Goal: Task Accomplishment & Management: Complete application form

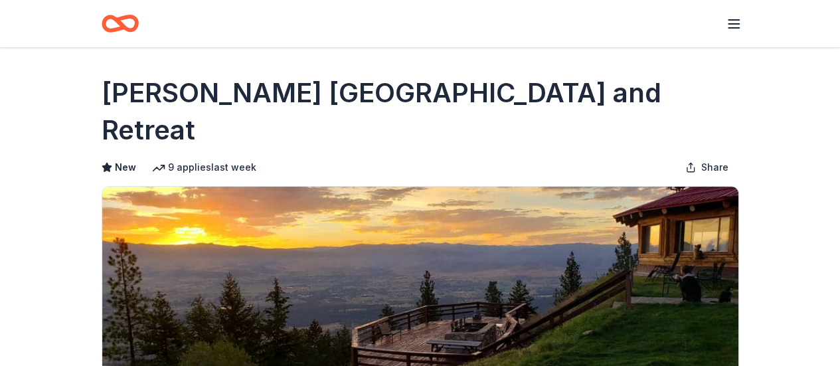
click at [119, 14] on icon "Home" at bounding box center [120, 23] width 37 height 31
click at [123, 25] on icon "Home" at bounding box center [114, 23] width 21 height 13
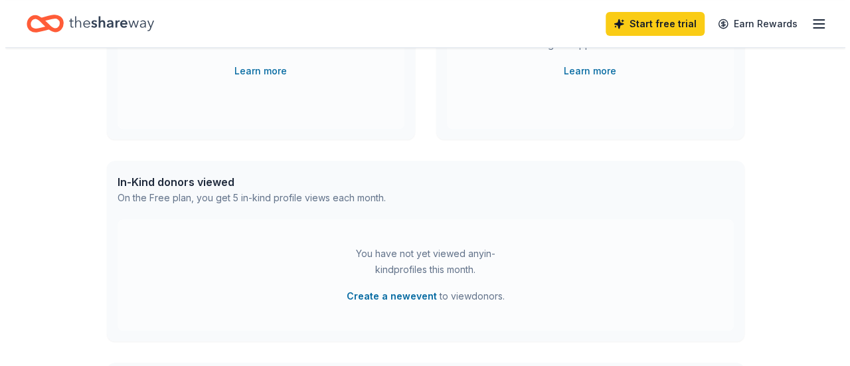
scroll to position [264, 0]
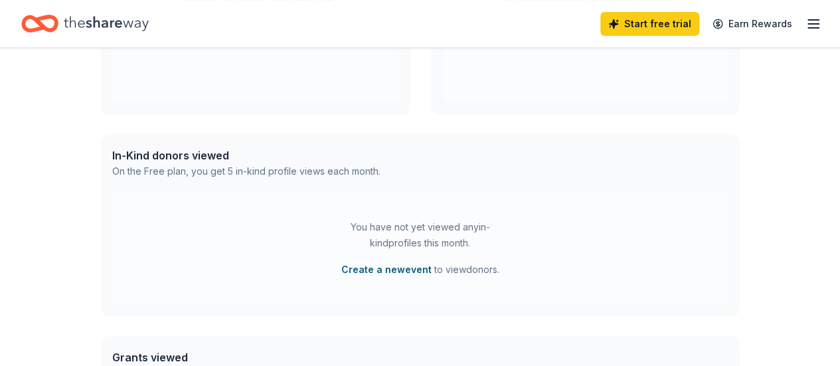
click at [408, 270] on button "Create a new event" at bounding box center [386, 270] width 90 height 16
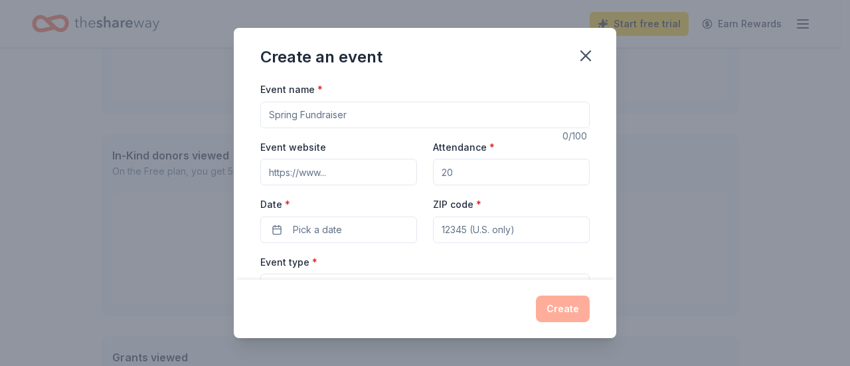
click at [486, 107] on input "Event name *" at bounding box center [424, 115] width 329 height 27
type input "Winter Market 2025"
click at [485, 173] on input "Attendance *" at bounding box center [511, 172] width 157 height 27
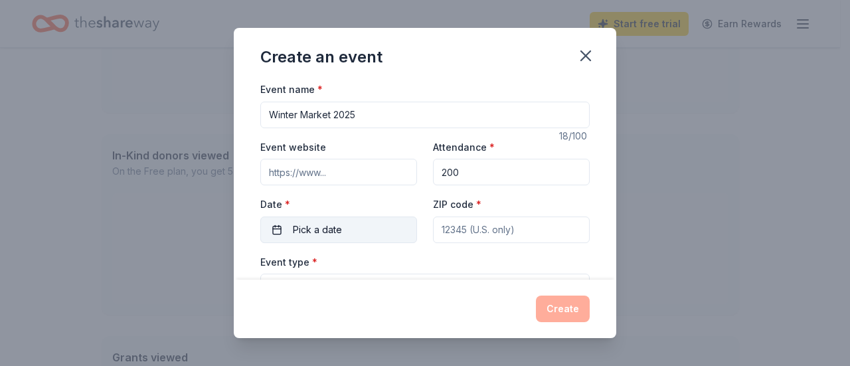
type input "200"
click at [327, 224] on span "Pick a date" at bounding box center [317, 230] width 49 height 16
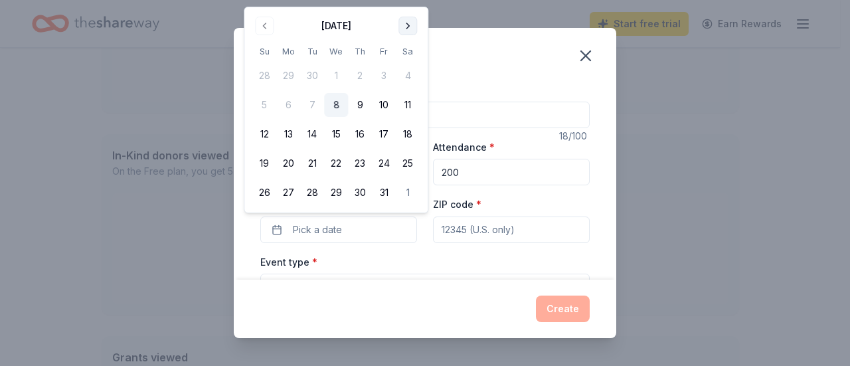
click at [406, 31] on button "Go to next month" at bounding box center [407, 26] width 19 height 19
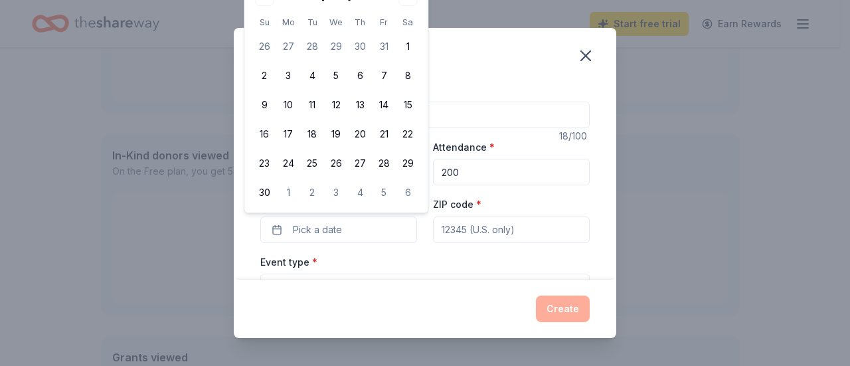
click at [490, 77] on div "Create an event" at bounding box center [425, 54] width 382 height 53
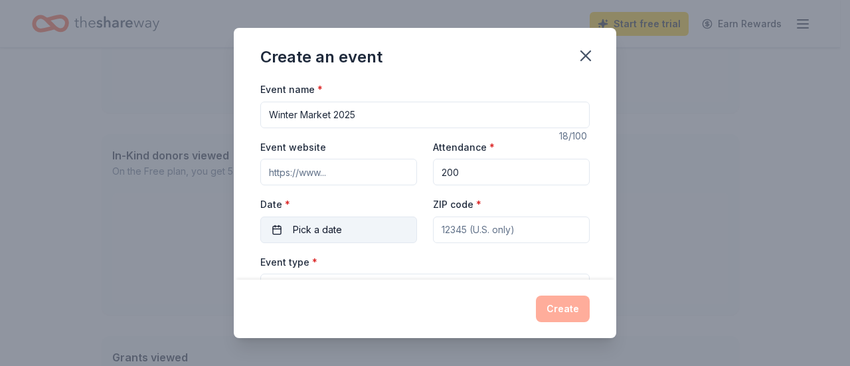
click at [262, 229] on button "Pick a date" at bounding box center [338, 229] width 157 height 27
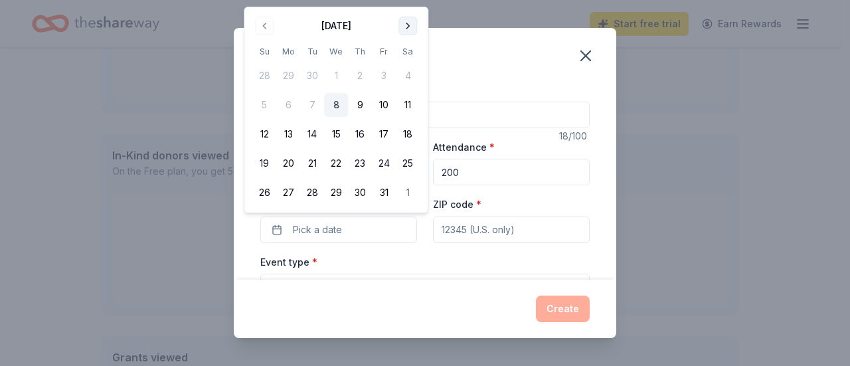
click at [410, 25] on button "Go to next month" at bounding box center [407, 26] width 19 height 19
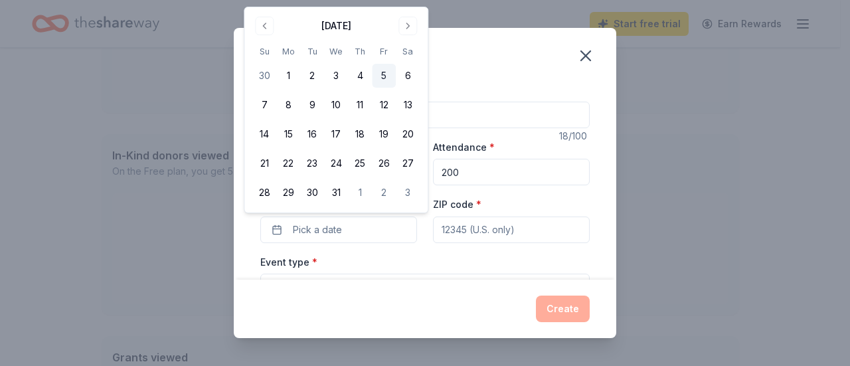
click at [390, 82] on button "5" at bounding box center [384, 76] width 24 height 24
click at [405, 73] on button "6" at bounding box center [408, 76] width 24 height 24
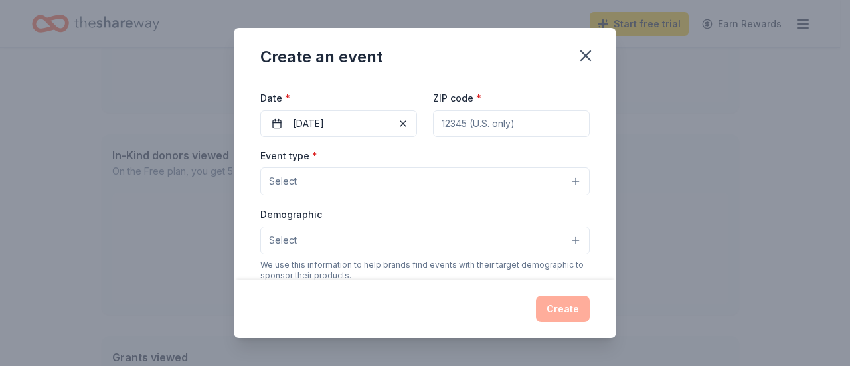
scroll to position [0, 0]
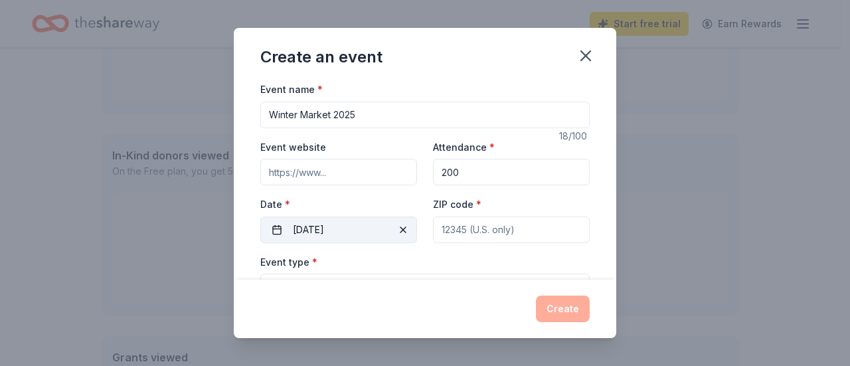
click at [329, 220] on button "[DATE]" at bounding box center [338, 229] width 157 height 27
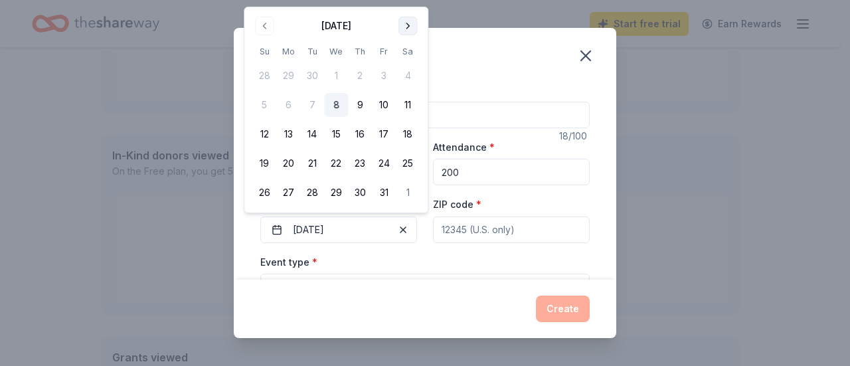
click at [410, 25] on button "Go to next month" at bounding box center [407, 26] width 19 height 19
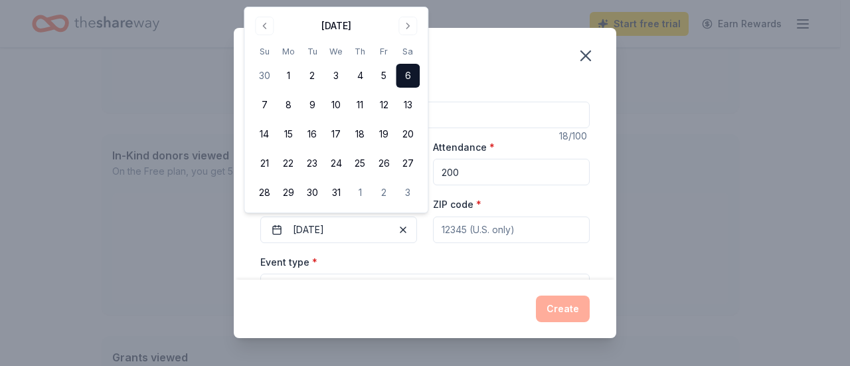
click at [406, 76] on button "6" at bounding box center [408, 76] width 24 height 24
click at [416, 72] on button "6" at bounding box center [408, 76] width 24 height 24
click at [480, 66] on div "Create an event" at bounding box center [425, 54] width 382 height 53
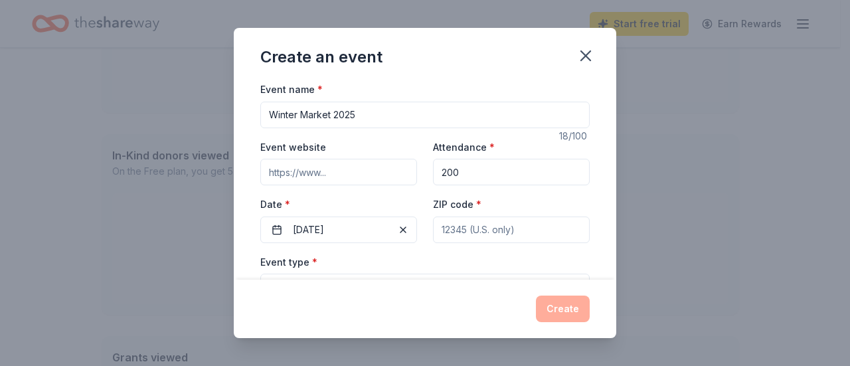
click at [463, 226] on input "ZIP code *" at bounding box center [511, 229] width 157 height 27
click at [270, 116] on input "Winter Market 2025" at bounding box center [424, 115] width 329 height 27
type input "The Junior League of Boston Presents Winter Market 2025"
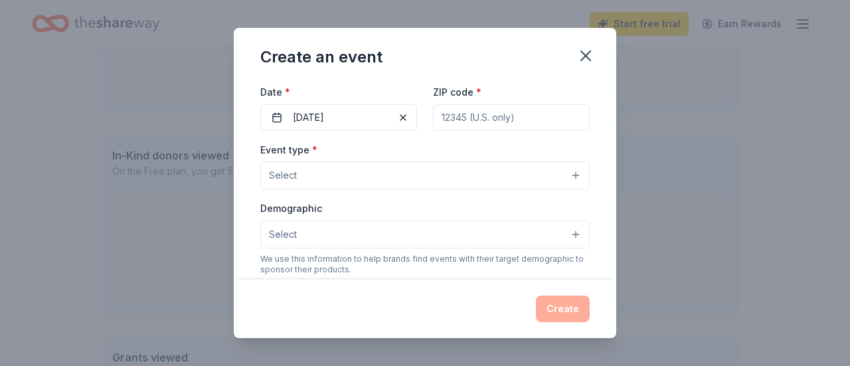
scroll to position [159, 0]
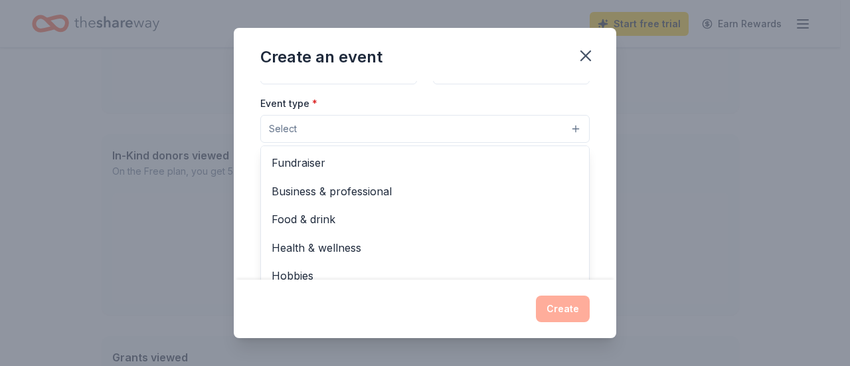
click at [549, 127] on button "Select" at bounding box center [424, 129] width 329 height 28
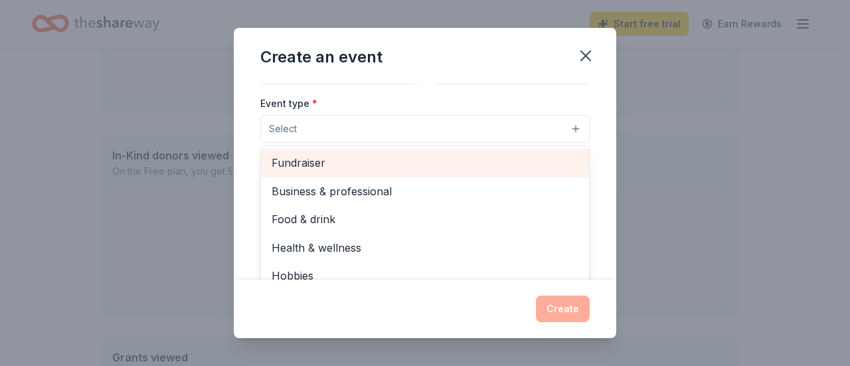
click at [528, 164] on span "Fundraiser" at bounding box center [425, 162] width 307 height 17
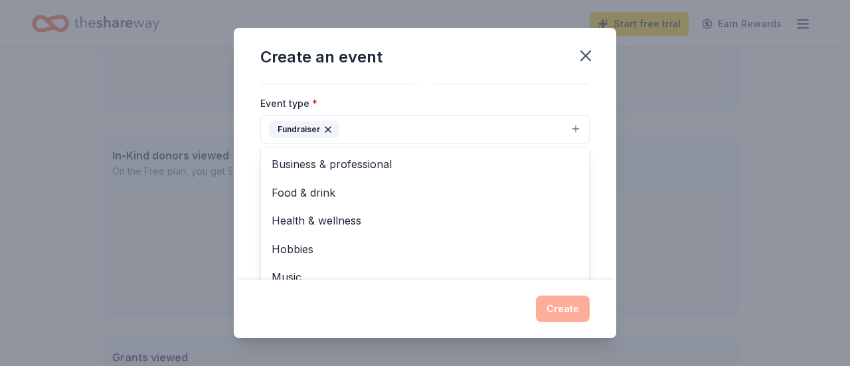
click at [590, 185] on div "Event name * The Junior League of Boston Presents Winter Market 2025 55 /100 Ev…" at bounding box center [425, 180] width 382 height 198
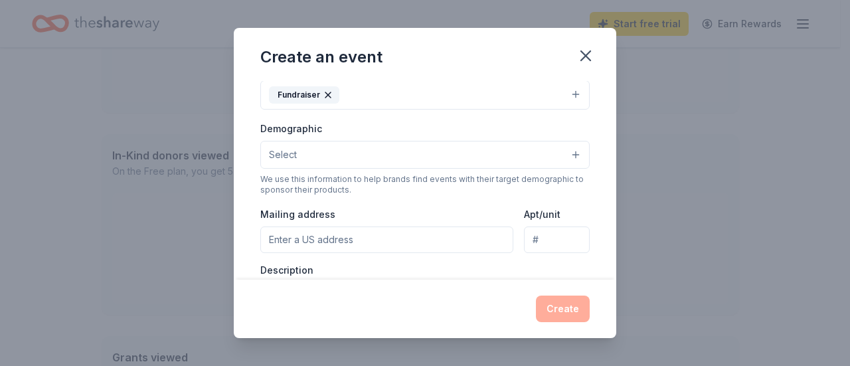
scroll to position [198, 0]
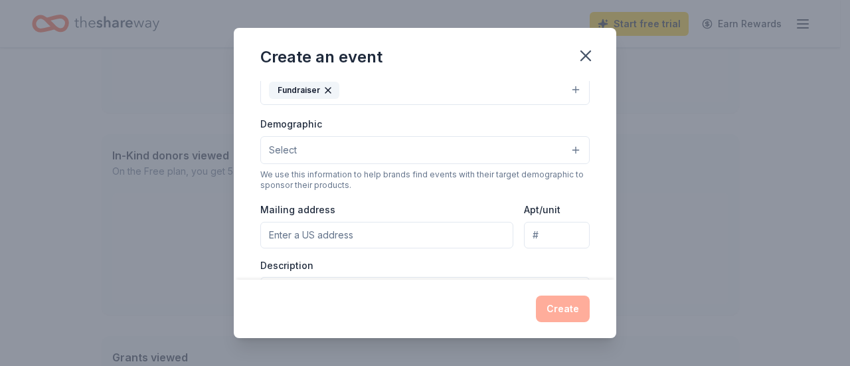
click at [562, 149] on button "Select" at bounding box center [424, 150] width 329 height 28
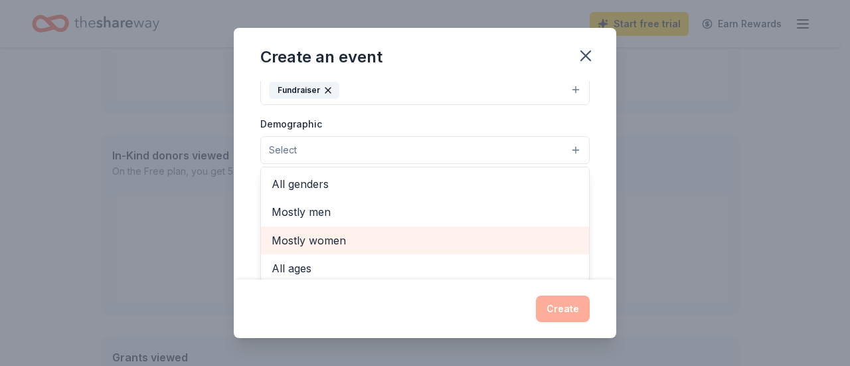
click at [524, 236] on span "Mostly women" at bounding box center [425, 240] width 307 height 17
click at [376, 237] on span "All ages" at bounding box center [425, 241] width 307 height 17
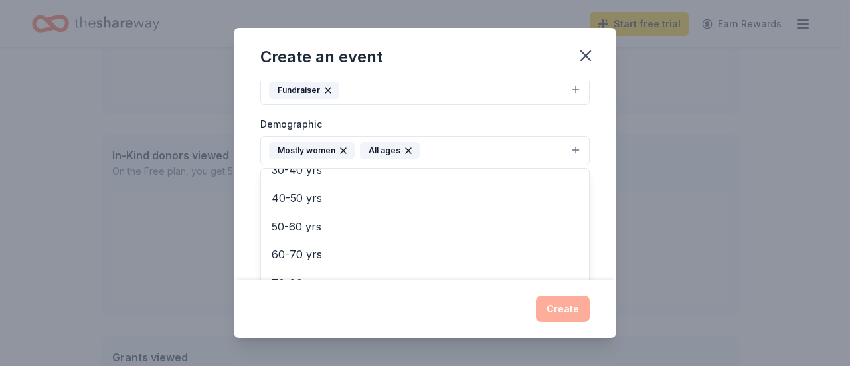
scroll to position [109, 0]
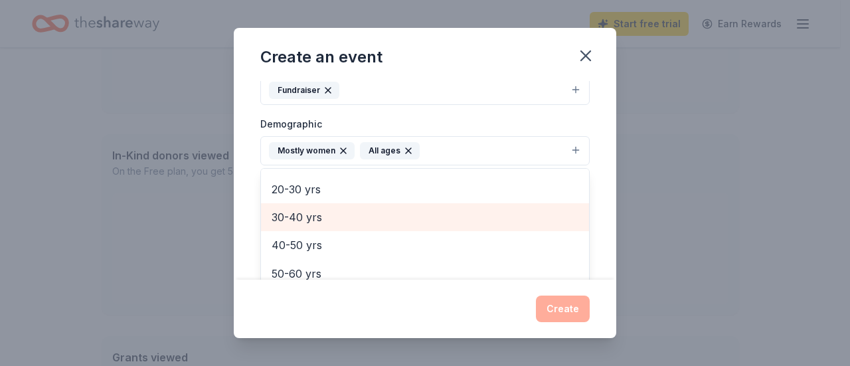
click at [478, 216] on span "30-40 yrs" at bounding box center [425, 216] width 307 height 17
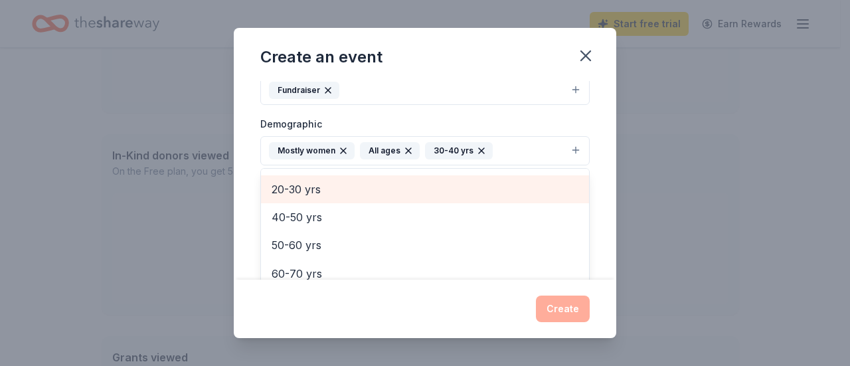
click at [438, 181] on span "20-30 yrs" at bounding box center [425, 189] width 307 height 17
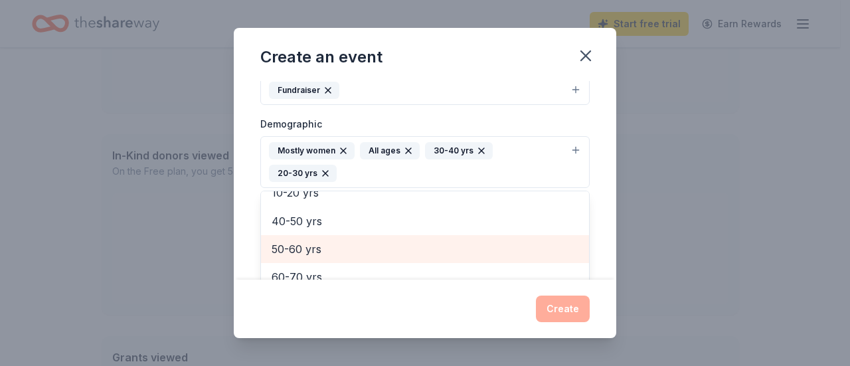
click at [405, 240] on span "50-60 yrs" at bounding box center [425, 248] width 307 height 17
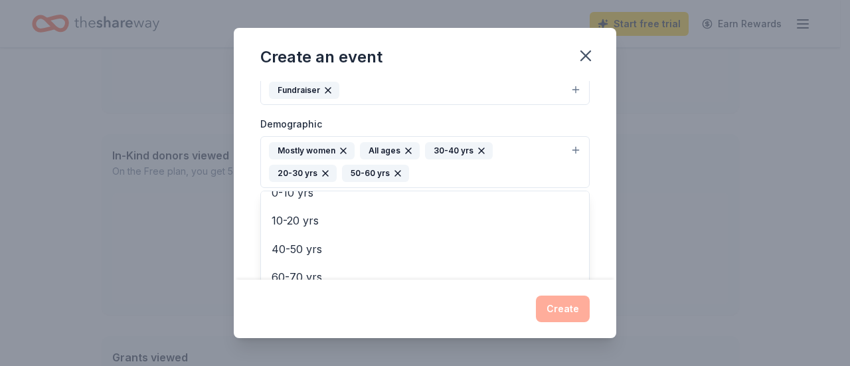
click at [596, 153] on div "Event name * The Junior League of Boston Presents Winter Market 2025 55 /100 Ev…" at bounding box center [425, 180] width 382 height 198
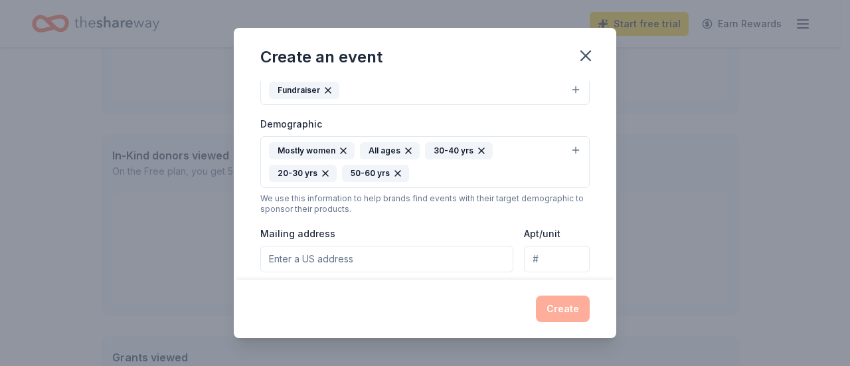
click at [566, 147] on button "Mostly women All ages [DEMOGRAPHIC_DATA] yrs 20-30 yrs 50-60 yrs" at bounding box center [424, 162] width 329 height 52
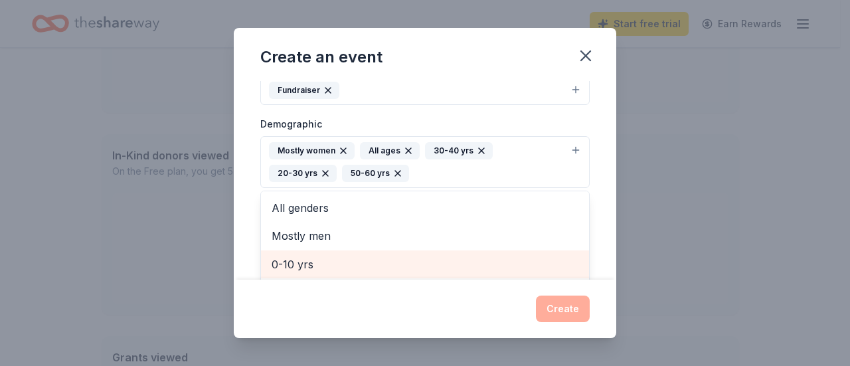
click at [486, 259] on span "0-10 yrs" at bounding box center [425, 264] width 307 height 17
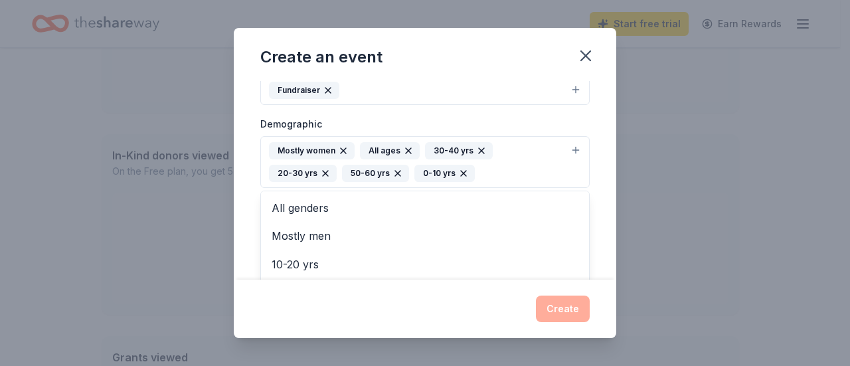
scroll to position [235, 0]
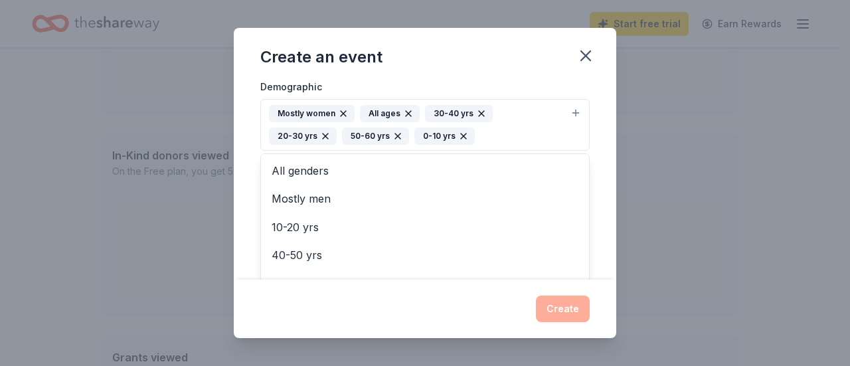
click at [599, 188] on div "Event name * The Junior League of Boston Presents Winter Market 2025 55 /100 Ev…" at bounding box center [425, 180] width 382 height 198
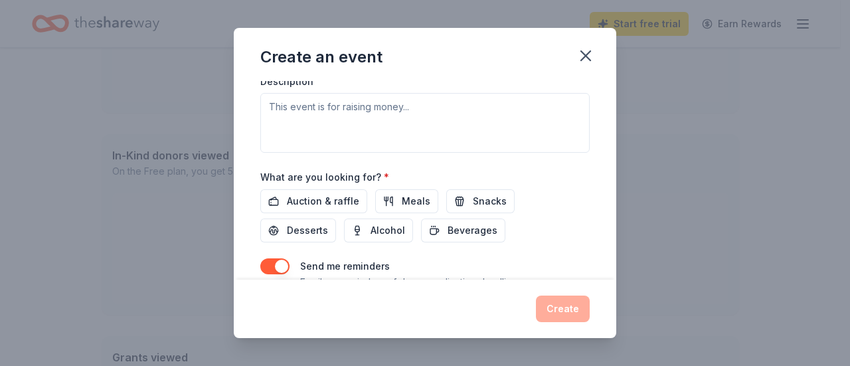
scroll to position [457, 0]
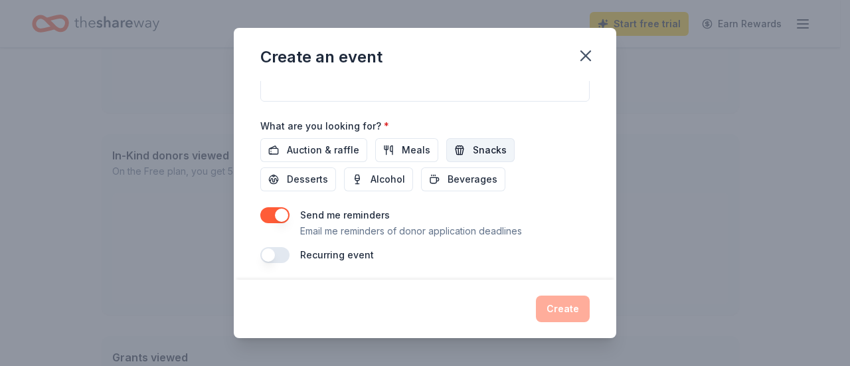
click at [449, 144] on button "Snacks" at bounding box center [480, 150] width 68 height 24
click at [426, 169] on button "Beverages" at bounding box center [463, 179] width 84 height 24
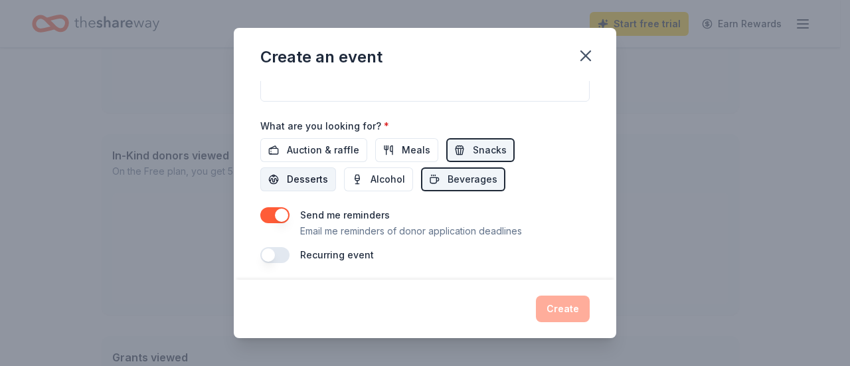
click at [313, 173] on span "Desserts" at bounding box center [307, 179] width 41 height 16
click at [336, 143] on span "Auction & raffle" at bounding box center [323, 150] width 72 height 16
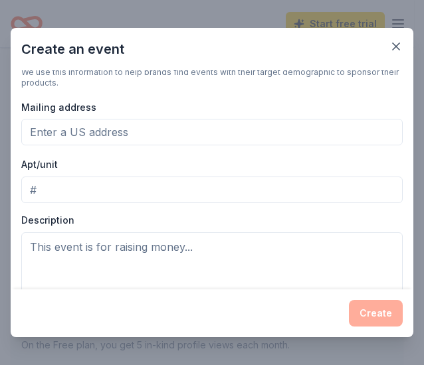
scroll to position [315, 0]
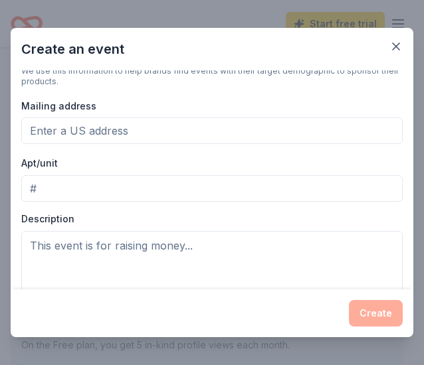
click at [57, 121] on input "Mailing address" at bounding box center [211, 131] width 381 height 27
paste input "[STREET_ADDRESS]"
type input "[STREET_ADDRESS]"
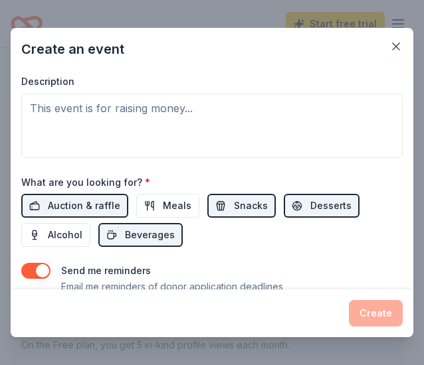
scroll to position [446, 0]
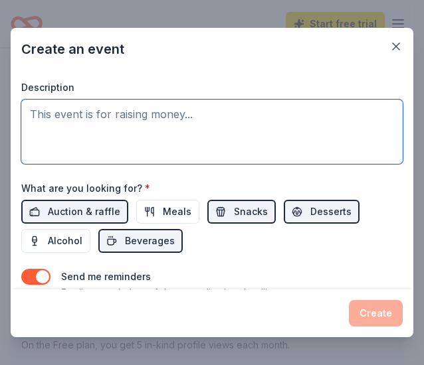
click at [41, 120] on textarea at bounding box center [211, 132] width 381 height 64
click at [105, 105] on textarea at bounding box center [211, 132] width 381 height 64
paste textarea "On [DATE]–[DATE], [GEOGRAPHIC_DATA] will host our annual Winter Market at our h…"
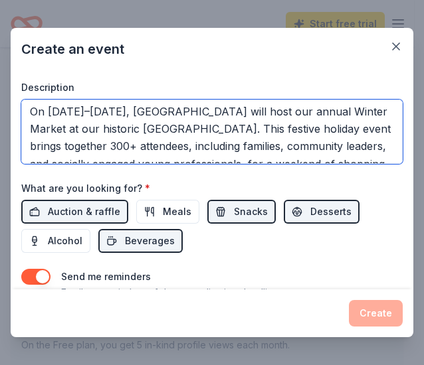
scroll to position [0, 0]
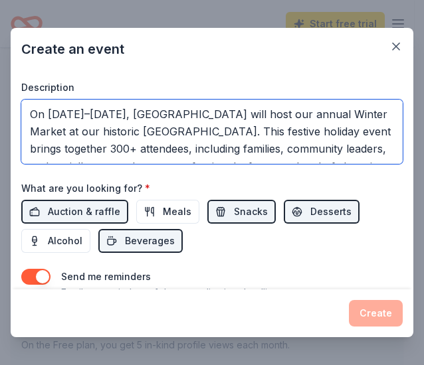
click at [185, 147] on textarea "On [DATE]–[DATE], [GEOGRAPHIC_DATA] will host our annual Winter Market at our h…" at bounding box center [211, 132] width 381 height 64
drag, startPoint x: 208, startPoint y: 110, endPoint x: 157, endPoint y: 113, distance: 51.9
click at [157, 113] on textarea "On [DATE]–[DATE], [GEOGRAPHIC_DATA] will host our annual Winter Market at our h…" at bounding box center [211, 132] width 381 height 64
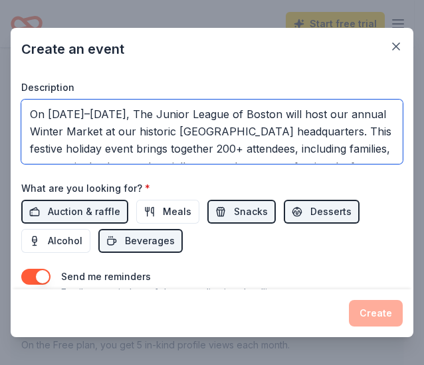
type textarea "On [DATE]–[DATE], The Junior League of Boston will host our annual Winter Marke…"
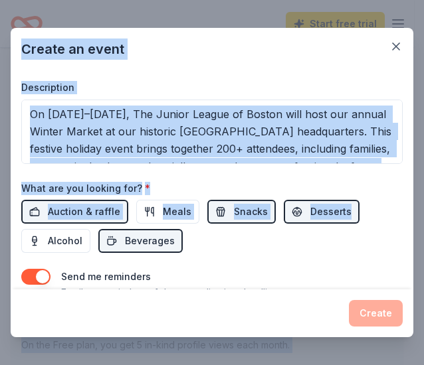
drag, startPoint x: 414, startPoint y: 240, endPoint x: 424, endPoint y: 128, distance: 111.9
click at [386, 191] on div "What are you looking for? * Auction & raffle Meals Snacks Desserts Alcohol Beve…" at bounding box center [211, 217] width 381 height 74
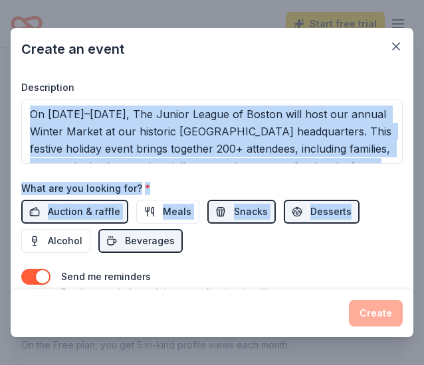
drag, startPoint x: 414, startPoint y: 215, endPoint x: 414, endPoint y: 107, distance: 108.2
click at [414, 107] on div "Create an event Event name * The Junior League of Boston Presents Winter Market…" at bounding box center [212, 182] width 424 height 365
click at [398, 186] on div "Event name * The Junior League of Boston Presents Winter Market 2025 55 /100 Ev…" at bounding box center [212, 179] width 402 height 219
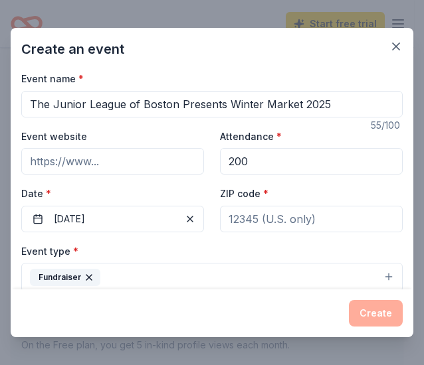
click at [260, 217] on input "ZIP code *" at bounding box center [311, 219] width 183 height 27
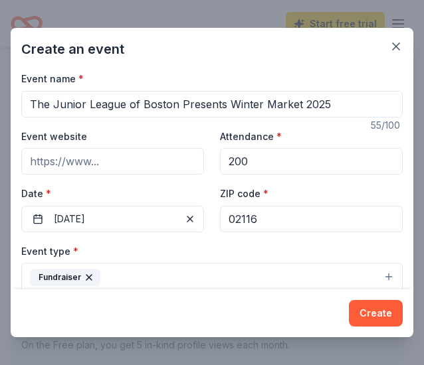
type input "02116"
click at [331, 60] on div "Create an event" at bounding box center [212, 49] width 402 height 42
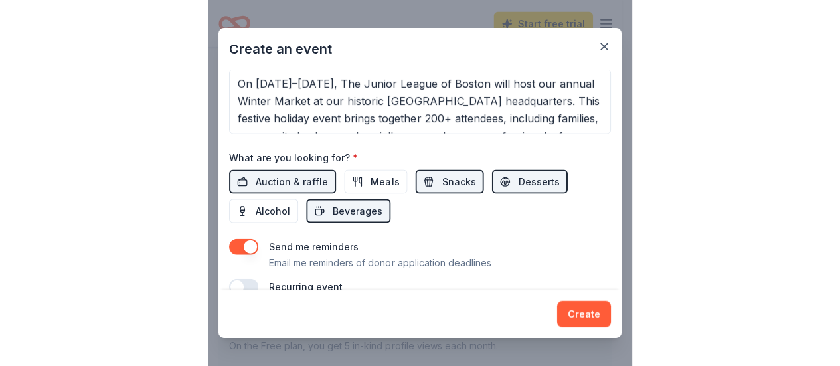
scroll to position [487, 0]
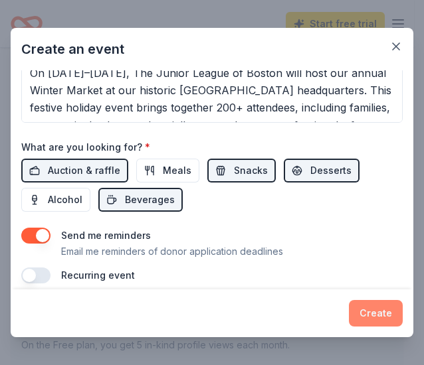
click at [377, 315] on button "Create" at bounding box center [376, 313] width 54 height 27
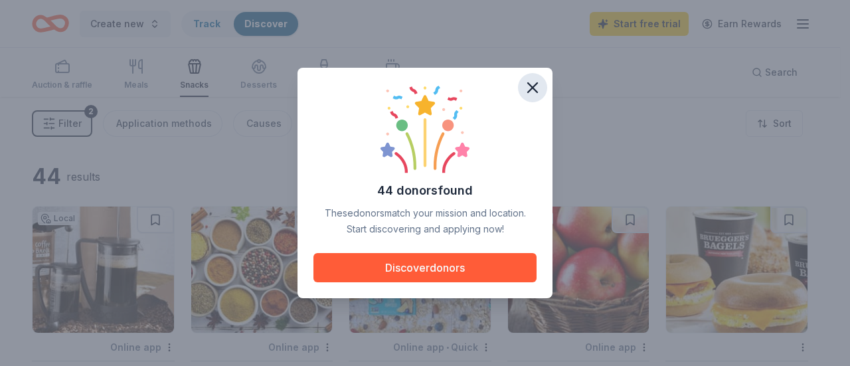
click at [543, 90] on button "button" at bounding box center [532, 87] width 29 height 29
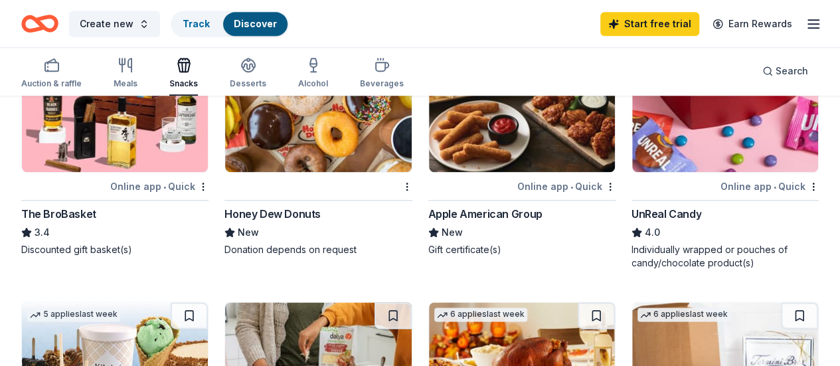
scroll to position [672, 0]
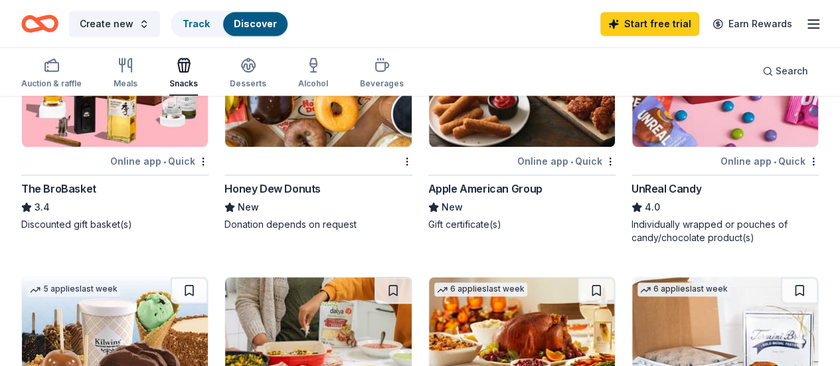
click at [631, 197] on div "UnReal Candy" at bounding box center [666, 189] width 70 height 16
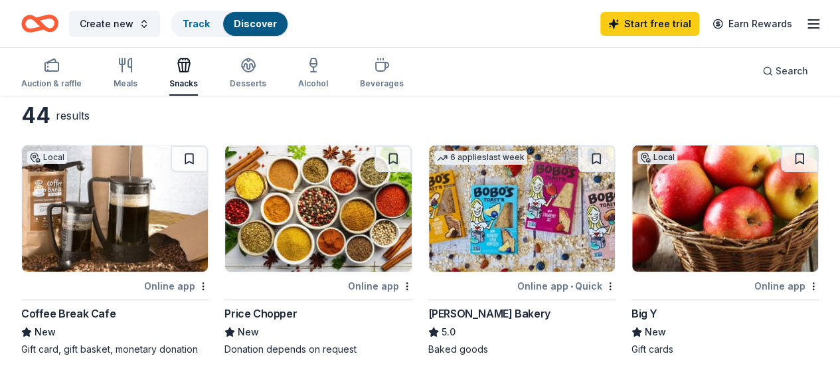
scroll to position [0, 0]
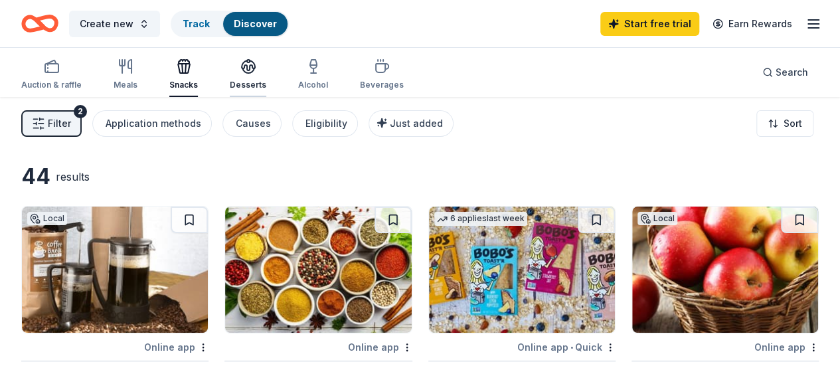
click at [251, 87] on div "Desserts" at bounding box center [248, 85] width 37 height 11
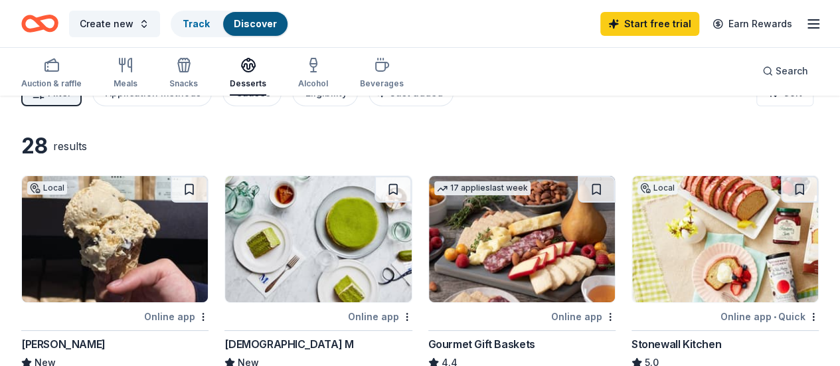
scroll to position [17, 0]
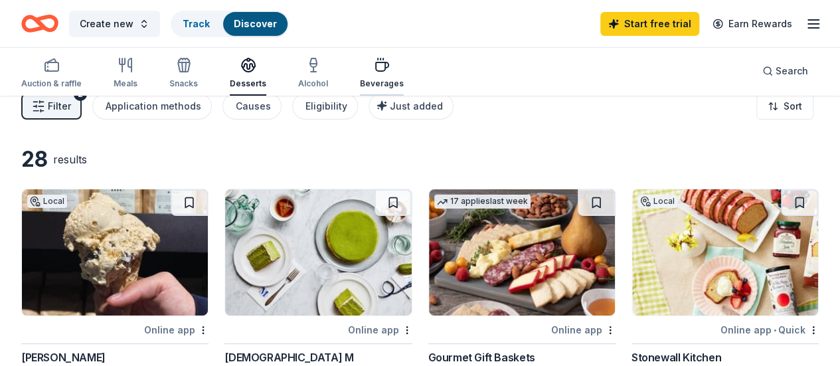
click at [384, 70] on icon "button" at bounding box center [382, 65] width 16 height 16
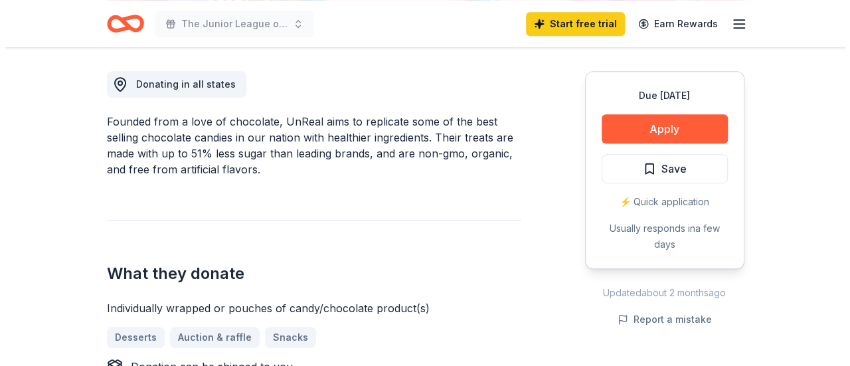
scroll to position [367, 0]
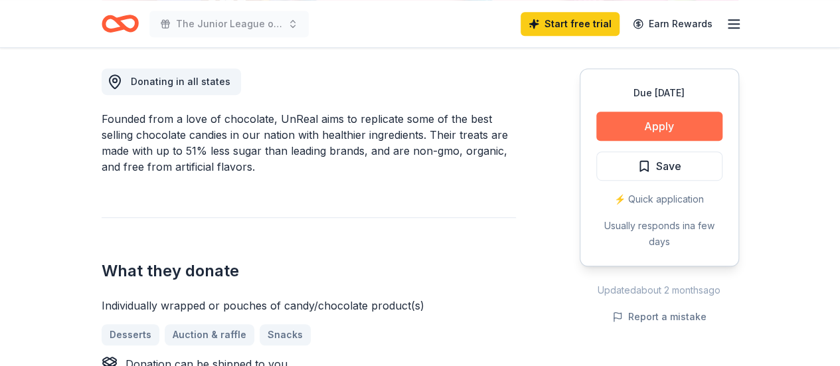
click at [664, 119] on button "Apply" at bounding box center [659, 126] width 126 height 29
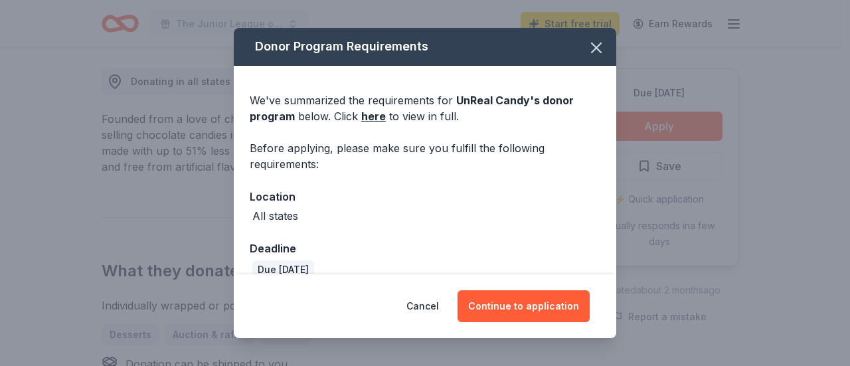
scroll to position [20, 0]
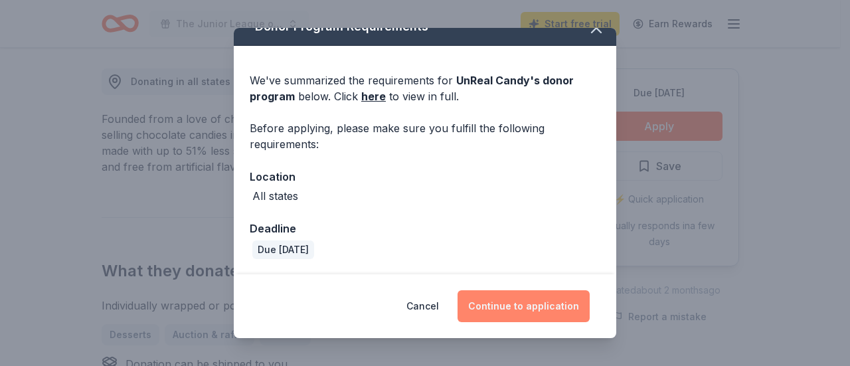
click at [522, 302] on button "Continue to application" at bounding box center [523, 306] width 132 height 32
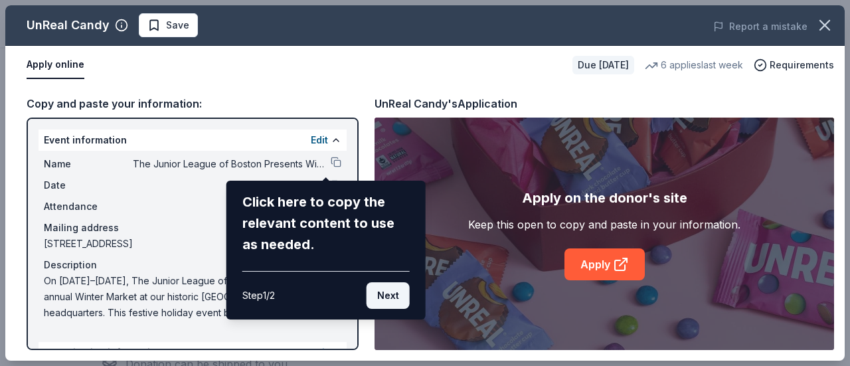
click at [380, 295] on button "Next" at bounding box center [387, 295] width 43 height 27
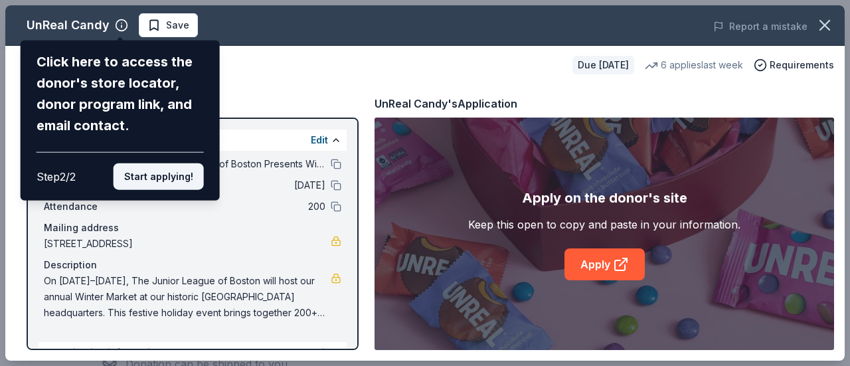
click at [170, 181] on button "Start applying!" at bounding box center [159, 176] width 90 height 27
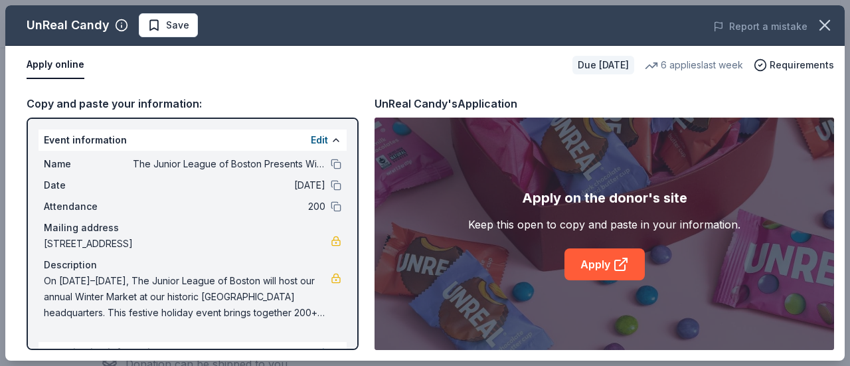
drag, startPoint x: 353, startPoint y: 164, endPoint x: 351, endPoint y: 205, distance: 41.2
click at [351, 205] on div "UnReal Candy Save Report a mistake Apply online Due in 29 days 6 applies last w…" at bounding box center [424, 182] width 839 height 355
drag, startPoint x: 351, startPoint y: 205, endPoint x: 349, endPoint y: 311, distance: 106.2
click at [349, 311] on div "UnReal Candy Save Report a mistake Apply online Due in 29 days 6 applies last w…" at bounding box center [424, 182] width 839 height 355
click at [355, 253] on div "UnReal Candy Save Report a mistake Apply online Due in 29 days 6 applies last w…" at bounding box center [424, 182] width 839 height 355
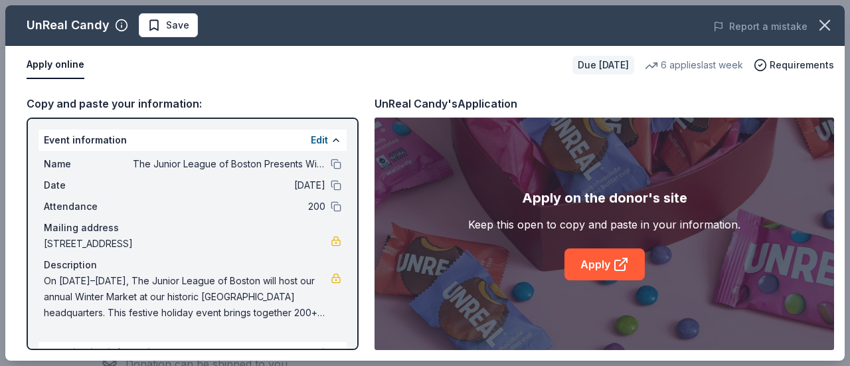
drag, startPoint x: 353, startPoint y: 249, endPoint x: 353, endPoint y: 334, distance: 85.0
click at [353, 334] on div "UnReal Candy Save Report a mistake Apply online Due in 29 days 6 applies last w…" at bounding box center [424, 182] width 839 height 355
drag, startPoint x: 350, startPoint y: 226, endPoint x: 347, endPoint y: 289, distance: 62.5
click at [347, 289] on div "UnReal Candy Save Report a mistake Apply online Due in 29 days 6 applies last w…" at bounding box center [424, 182] width 839 height 355
click at [331, 137] on button at bounding box center [336, 140] width 11 height 11
